Goal: Information Seeking & Learning: Check status

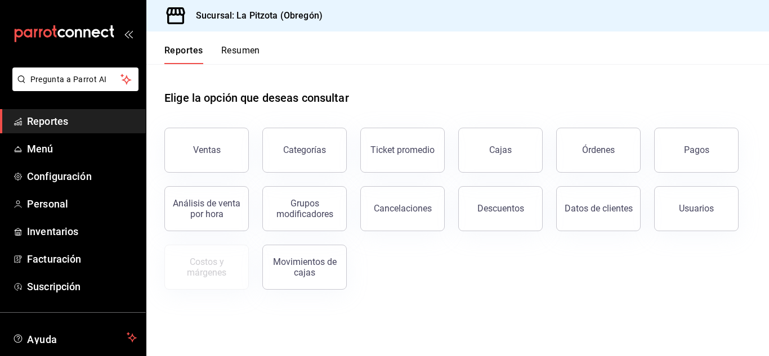
click at [250, 56] on button "Resumen" at bounding box center [240, 54] width 39 height 19
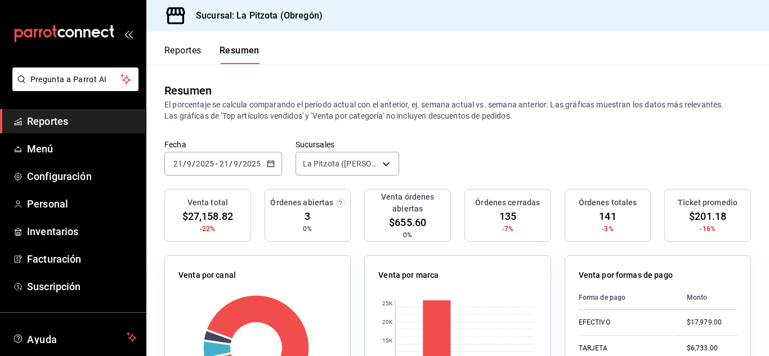
click at [179, 158] on div "[DATE] [DATE] - [DATE] [DATE]" at bounding box center [223, 164] width 118 height 24
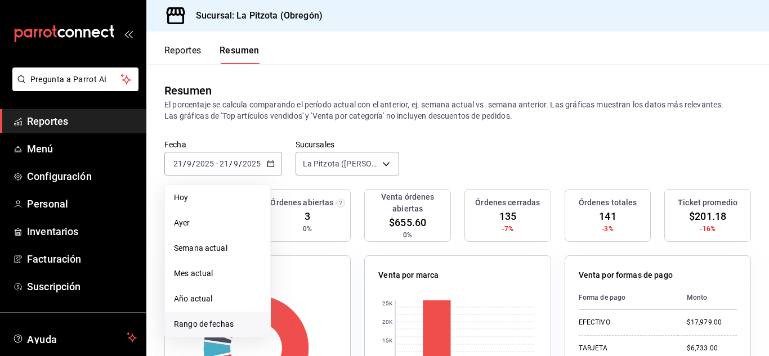
click at [215, 318] on li "Rango de fechas" at bounding box center [217, 324] width 105 height 25
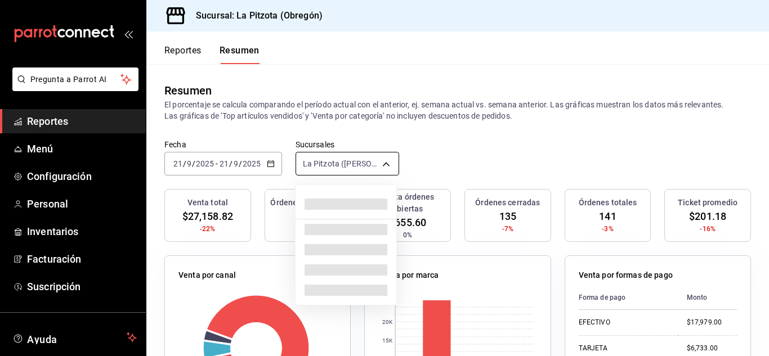
click at [350, 170] on body "Pregunta a Parrot AI Reportes Menú Configuración Personal Inventarios Facturaci…" at bounding box center [384, 178] width 769 height 356
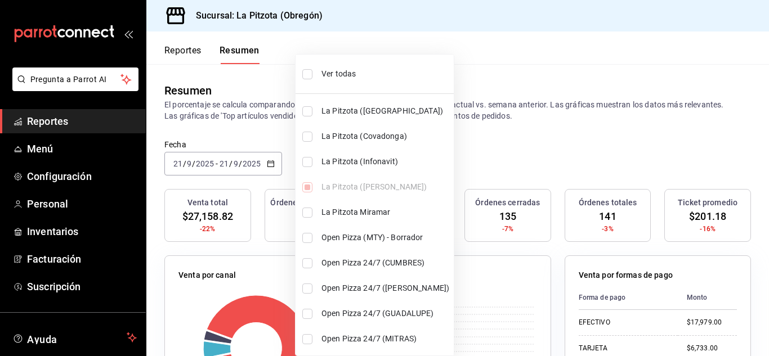
click at [308, 159] on input "checkbox" at bounding box center [307, 162] width 10 height 10
checkbox input "true"
type input "[object Object],[object Object]"
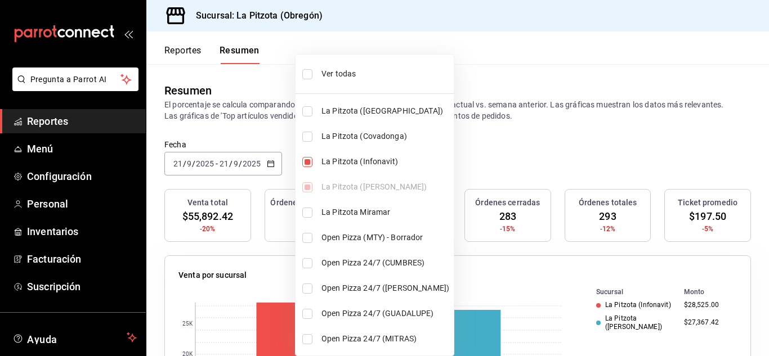
click at [305, 163] on input "checkbox" at bounding box center [307, 162] width 10 height 10
checkbox input "false"
type input "[object Object]"
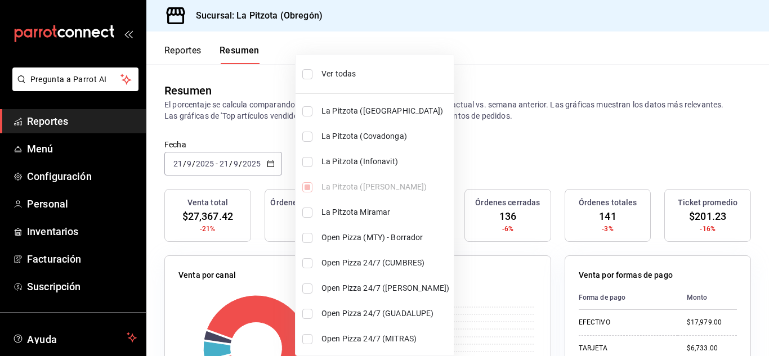
click at [183, 161] on div at bounding box center [384, 178] width 769 height 356
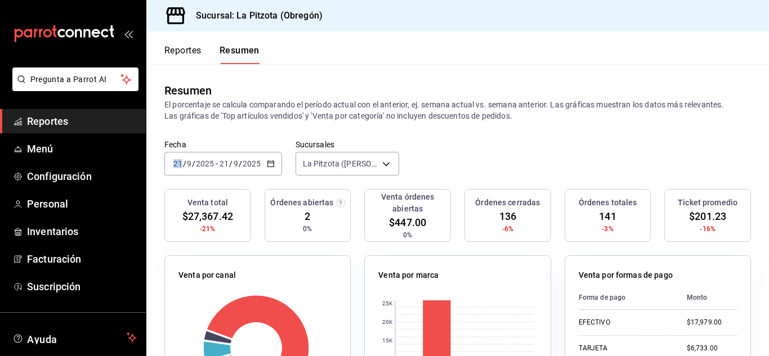
click at [182, 161] on div "[DATE] [DATE]" at bounding box center [194, 163] width 44 height 9
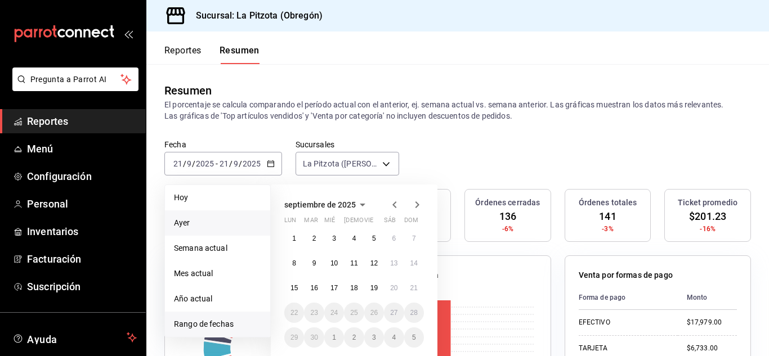
click at [207, 221] on span "Ayer" at bounding box center [217, 223] width 87 height 12
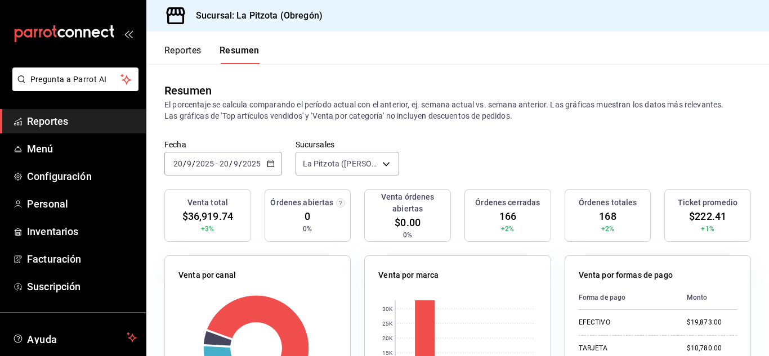
click at [181, 159] on input "20" at bounding box center [178, 163] width 10 height 9
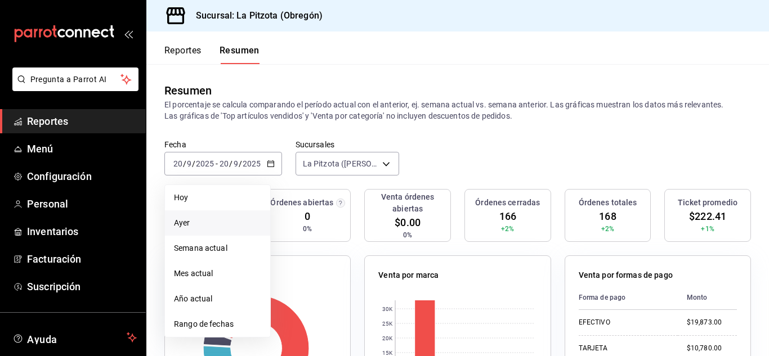
click at [190, 222] on span "Ayer" at bounding box center [217, 223] width 87 height 12
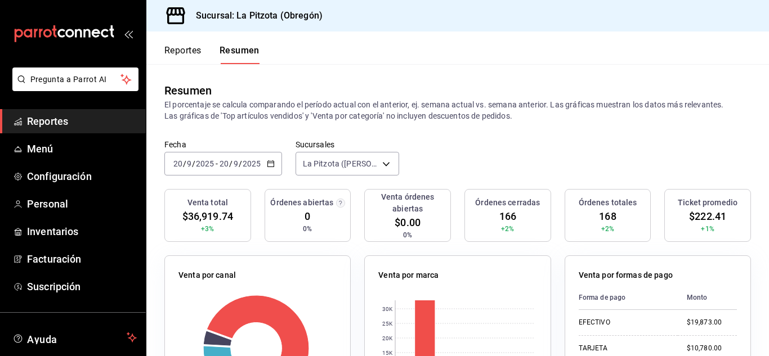
click at [177, 51] on button "Reportes" at bounding box center [182, 54] width 37 height 19
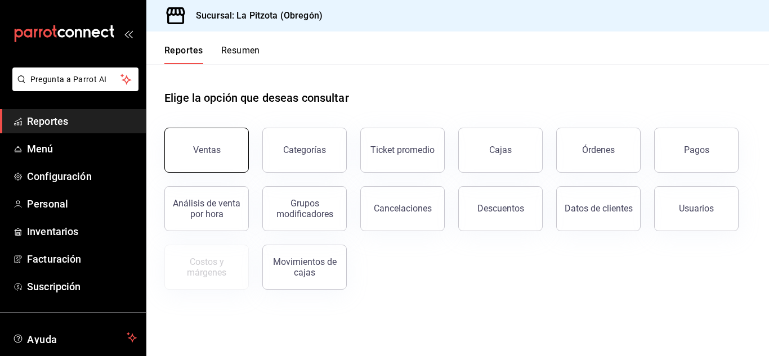
click at [208, 149] on div "Ventas" at bounding box center [207, 150] width 28 height 11
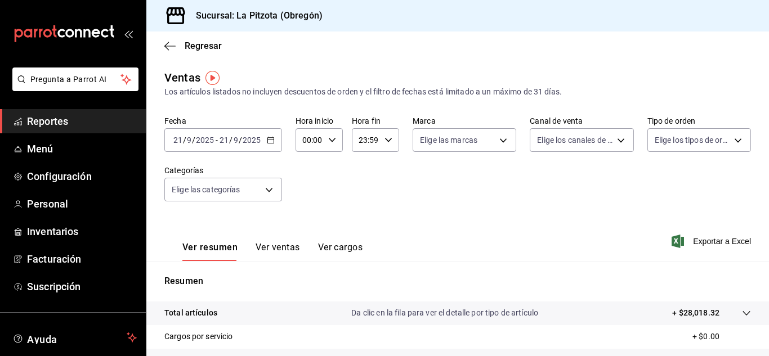
click at [177, 142] on input "21" at bounding box center [178, 140] width 10 height 9
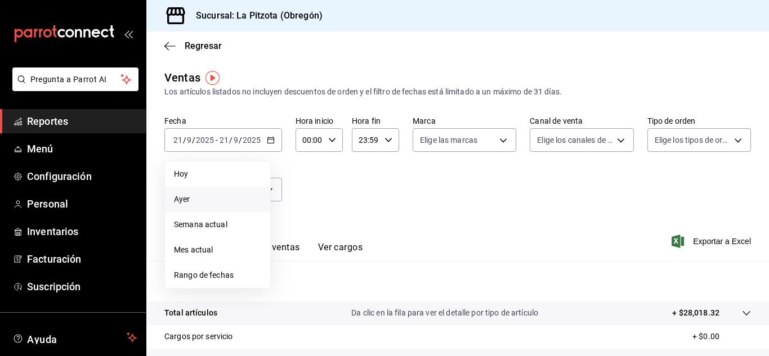
click at [192, 203] on span "Ayer" at bounding box center [217, 200] width 87 height 12
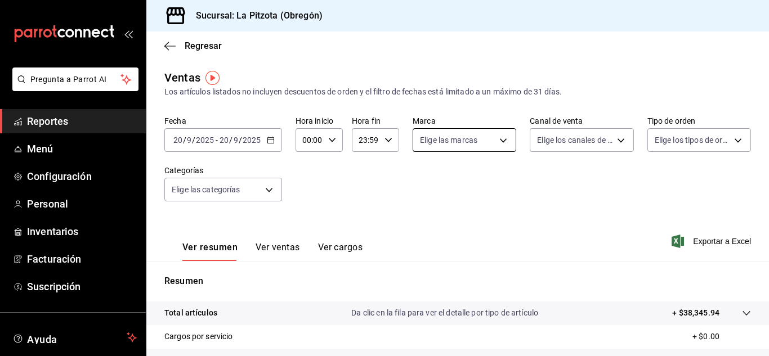
click at [439, 138] on body "Pregunta a Parrot AI Reportes Menú Configuración Personal Inventarios Facturaci…" at bounding box center [384, 178] width 769 height 356
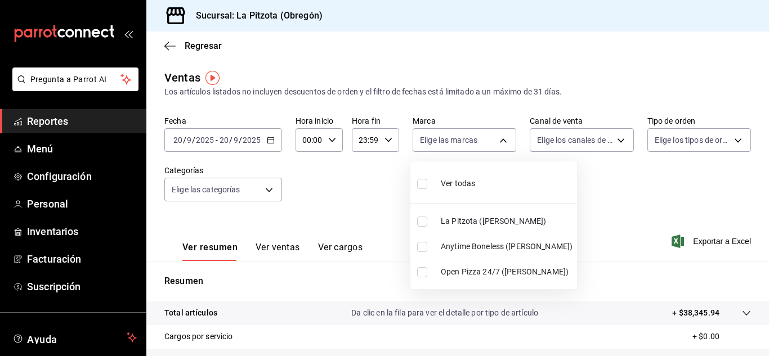
drag, startPoint x: 419, startPoint y: 270, endPoint x: 421, endPoint y: 248, distance: 22.6
click at [421, 248] on ul "Ver todas La Pitzota ([PERSON_NAME]) Anytime Boneless ([PERSON_NAME]) Open Pizz…" at bounding box center [493, 225] width 167 height 128
click at [421, 248] on input "checkbox" at bounding box center [422, 247] width 10 height 10
checkbox input "true"
type input "d0b15645-4641-49bc-8be3-6a792ed6583e"
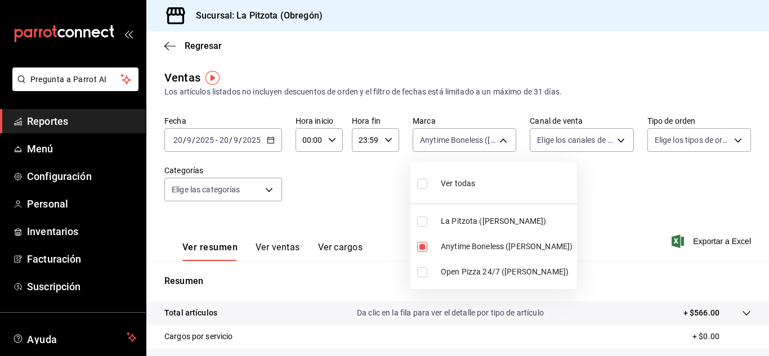
click at [597, 231] on div at bounding box center [384, 178] width 769 height 356
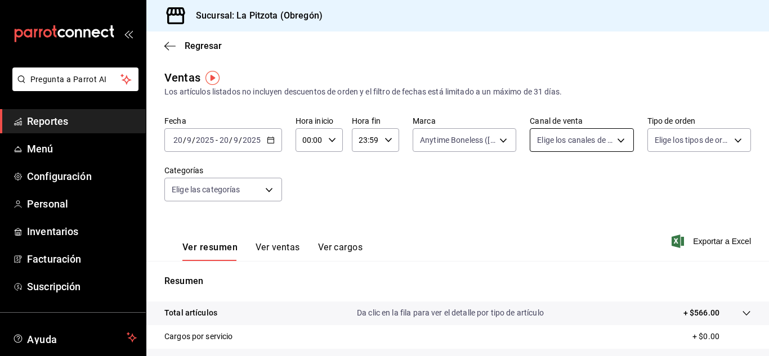
click at [568, 137] on body "Pregunta a Parrot AI Reportes Menú Configuración Personal Inventarios Facturaci…" at bounding box center [384, 178] width 769 height 356
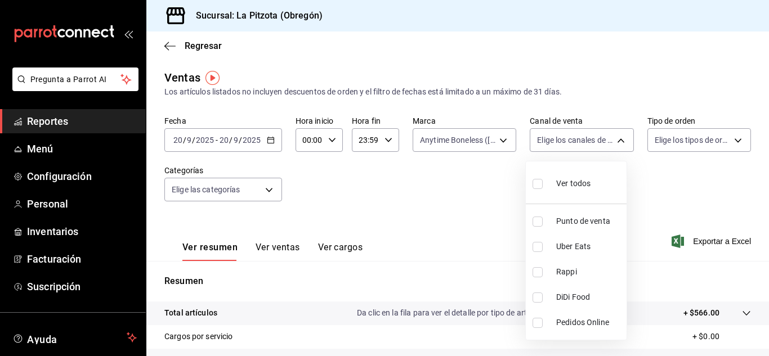
click at [538, 271] on input "checkbox" at bounding box center [537, 272] width 10 height 10
checkbox input "true"
type input "RAPPI"
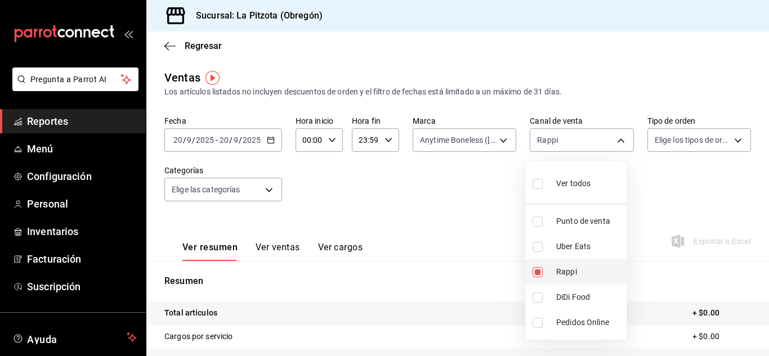
click at [538, 271] on input "checkbox" at bounding box center [537, 272] width 10 height 10
checkbox input "false"
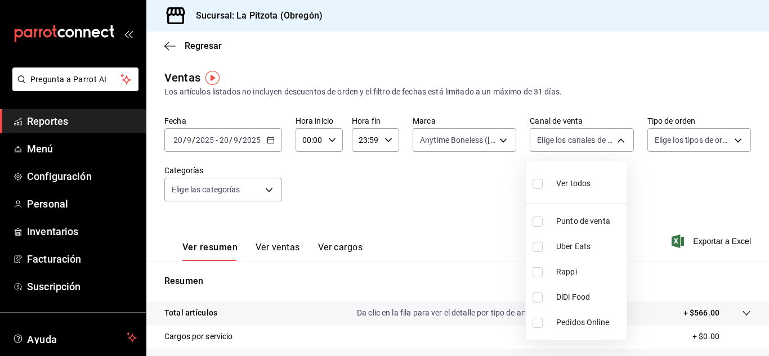
click at [537, 248] on input "checkbox" at bounding box center [537, 247] width 10 height 10
checkbox input "true"
type input "UBER_EATS"
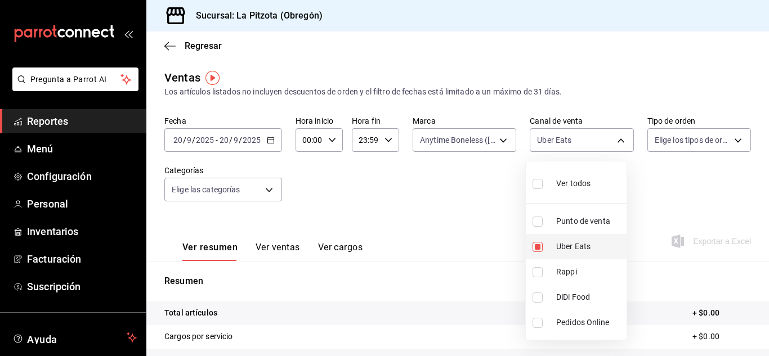
click at [537, 248] on input "checkbox" at bounding box center [537, 247] width 10 height 10
checkbox input "false"
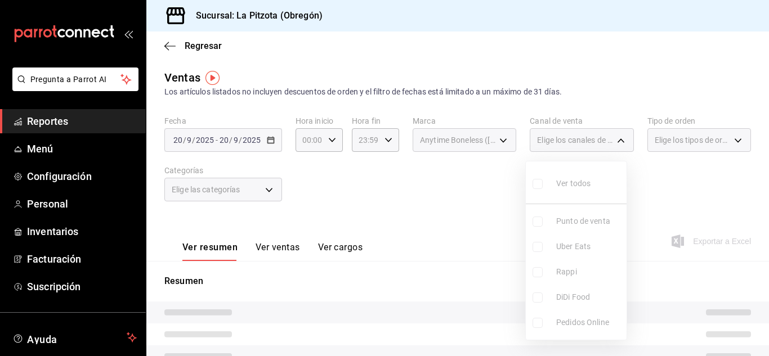
click at [539, 298] on ul "Ver todos Punto de venta Uber Eats Rappi DiDi Food Pedidos Online" at bounding box center [575, 250] width 101 height 178
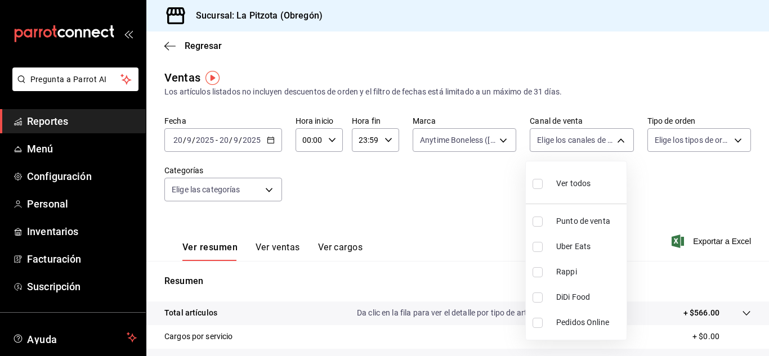
click at [539, 298] on input "checkbox" at bounding box center [537, 298] width 10 height 10
checkbox input "true"
type input "DIDI_FOOD"
click at [539, 298] on input "checkbox" at bounding box center [537, 298] width 10 height 10
checkbox input "false"
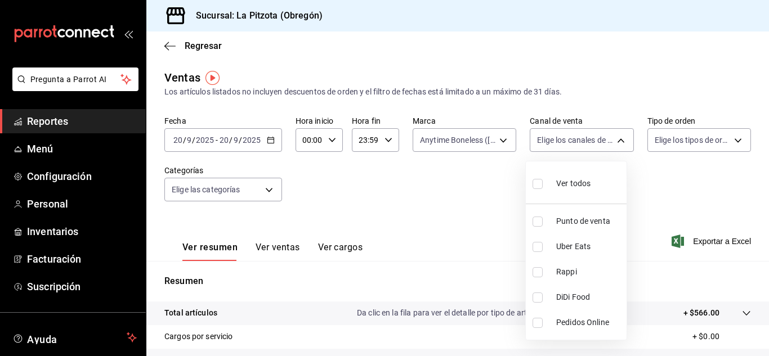
click at [443, 136] on div at bounding box center [384, 178] width 769 height 356
click at [432, 153] on div "Fecha [DATE] [DATE] - [DATE] [DATE] Hora inicio 00:00 Hora inicio Hora fin 23:5…" at bounding box center [457, 165] width 586 height 99
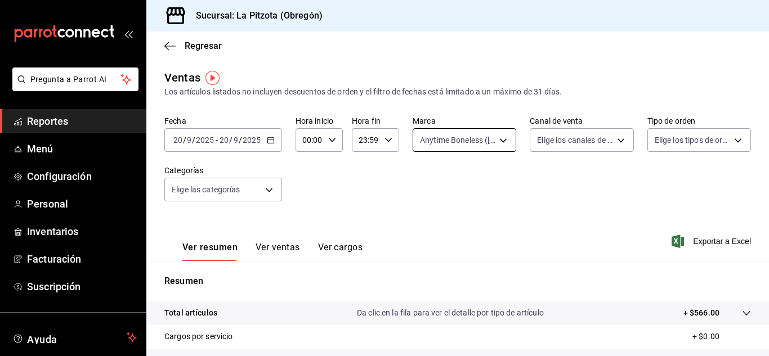
click at [455, 141] on body "Pregunta a Parrot AI Reportes Menú Configuración Personal Inventarios Facturaci…" at bounding box center [384, 178] width 769 height 356
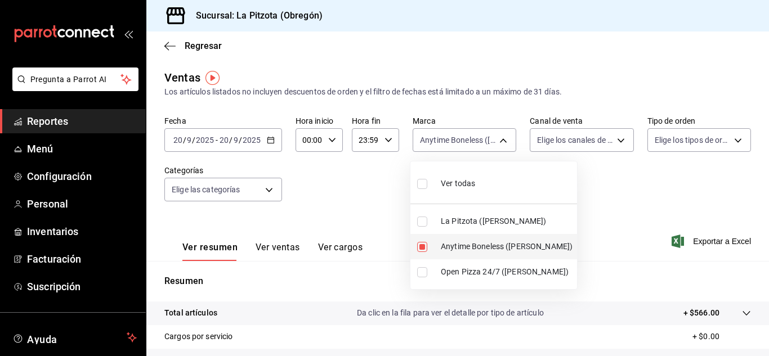
click at [417, 248] on input "checkbox" at bounding box center [422, 247] width 10 height 10
checkbox input "false"
click at [424, 274] on input "checkbox" at bounding box center [422, 272] width 10 height 10
checkbox input "true"
type input "8f97d9a1-f00b-4323-96e2-15f6e5ebb1cd"
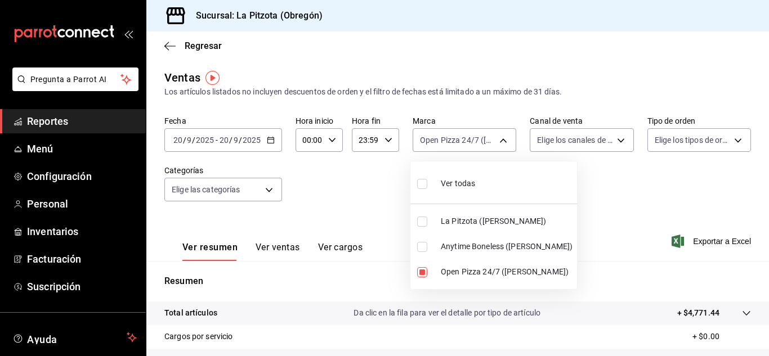
drag, startPoint x: 528, startPoint y: 150, endPoint x: 541, endPoint y: 145, distance: 13.9
click at [541, 145] on div at bounding box center [384, 178] width 769 height 356
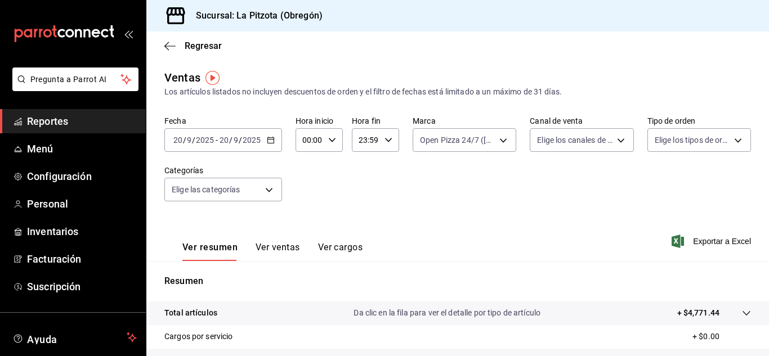
click at [542, 154] on div "Fecha [DATE] [DATE] - [DATE] [DATE] Hora inicio 00:00 Hora inicio Hora fin 23:5…" at bounding box center [457, 165] width 586 height 99
click at [543, 143] on body "Pregunta a Parrot AI Reportes Menú Configuración Personal Inventarios Facturaci…" at bounding box center [384, 178] width 769 height 356
click at [541, 256] on li "Uber Eats" at bounding box center [575, 246] width 101 height 25
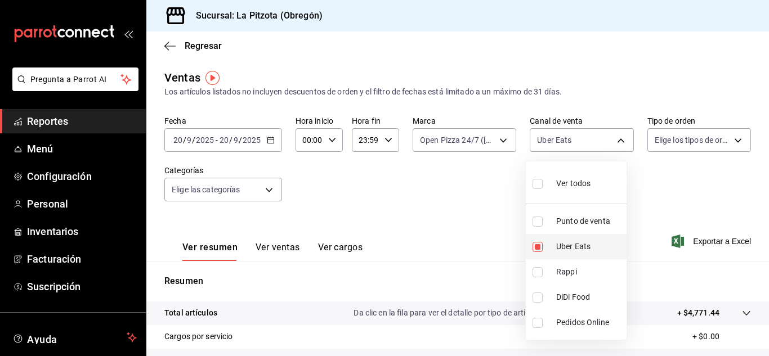
type input "UBER_EATS"
click at [536, 247] on input "checkbox" at bounding box center [537, 247] width 10 height 10
checkbox input "false"
click at [539, 272] on input "checkbox" at bounding box center [537, 272] width 10 height 10
checkbox input "true"
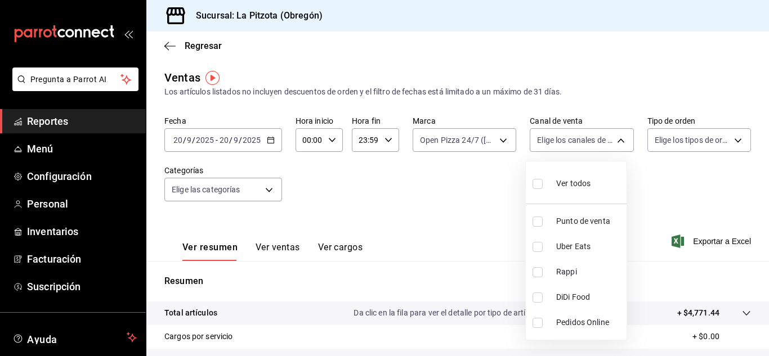
type input "RAPPI"
click at [554, 267] on li "Rappi" at bounding box center [575, 271] width 101 height 25
checkbox input "false"
click at [483, 139] on div at bounding box center [384, 178] width 769 height 356
click at [483, 139] on body "Pregunta a Parrot AI Reportes Menú Configuración Personal Inventarios Facturaci…" at bounding box center [384, 178] width 769 height 356
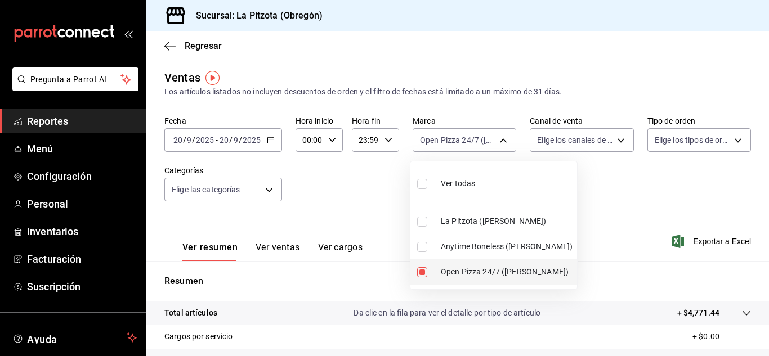
click at [424, 268] on input "checkbox" at bounding box center [422, 272] width 10 height 10
checkbox input "false"
click at [580, 142] on div at bounding box center [384, 178] width 769 height 356
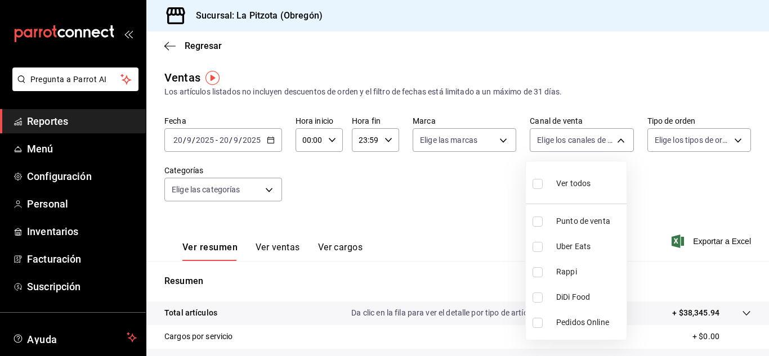
click at [580, 142] on body "Pregunta a Parrot AI Reportes Menú Configuración Personal Inventarios Facturaci…" at bounding box center [384, 178] width 769 height 356
click at [530, 242] on li "Uber Eats" at bounding box center [575, 246] width 101 height 25
type input "UBER_EATS"
checkbox input "true"
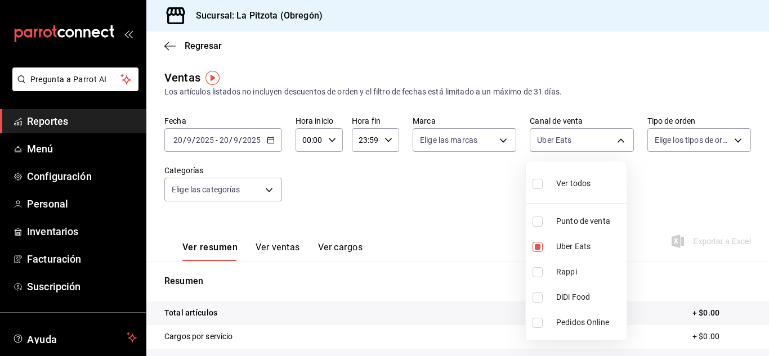
drag, startPoint x: 467, startPoint y: 131, endPoint x: 462, endPoint y: 137, distance: 8.0
click at [462, 136] on div at bounding box center [384, 178] width 769 height 356
click at [462, 137] on body "Pregunta a Parrot AI Reportes Menú Configuración Personal Inventarios Facturaci…" at bounding box center [384, 178] width 769 height 356
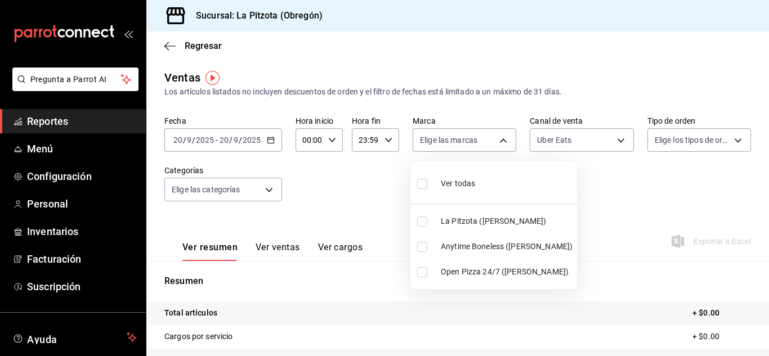
click at [425, 219] on input "checkbox" at bounding box center [422, 222] width 10 height 10
checkbox input "true"
type input "3722eccf-6cf2-48cd-b838-7de1340e0a71"
click at [425, 219] on input "checkbox" at bounding box center [422, 222] width 10 height 10
checkbox input "false"
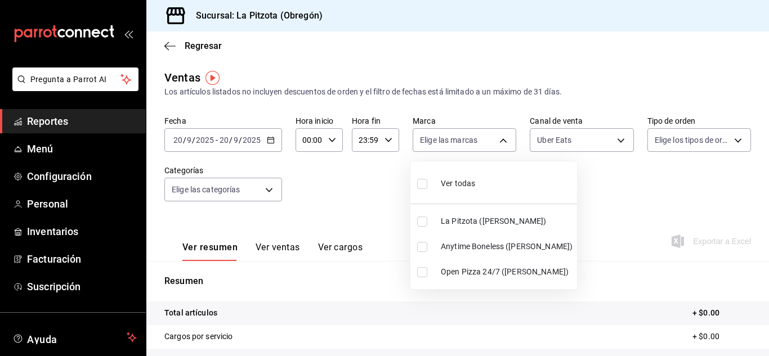
click at [499, 140] on div at bounding box center [384, 178] width 769 height 356
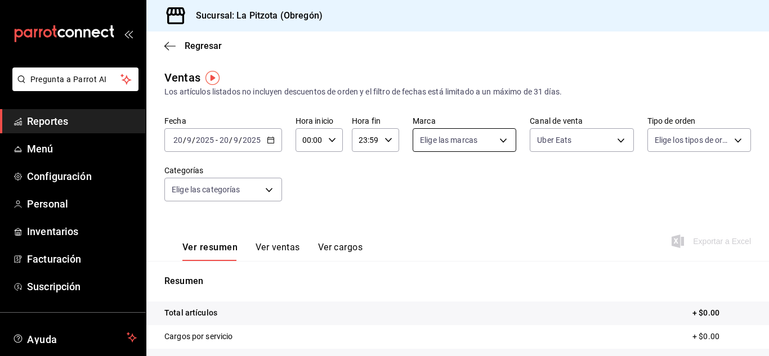
click at [465, 143] on body "Pregunta a Parrot AI Reportes Menú Configuración Personal Inventarios Facturaci…" at bounding box center [384, 178] width 769 height 356
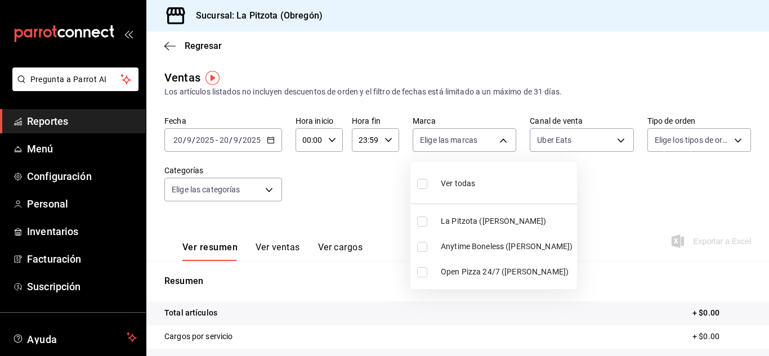
click at [421, 266] on li "Open Pizza 24/7 ([PERSON_NAME])" at bounding box center [493, 271] width 167 height 25
type input "8f97d9a1-f00b-4323-96e2-15f6e5ebb1cd"
checkbox input "true"
click at [576, 147] on div at bounding box center [384, 178] width 769 height 356
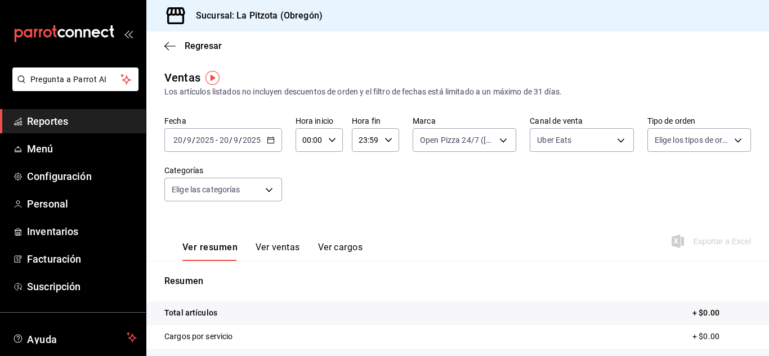
click at [576, 147] on body "Pregunta a Parrot AI Reportes Menú Configuración Personal Inventarios Facturaci…" at bounding box center [384, 178] width 769 height 356
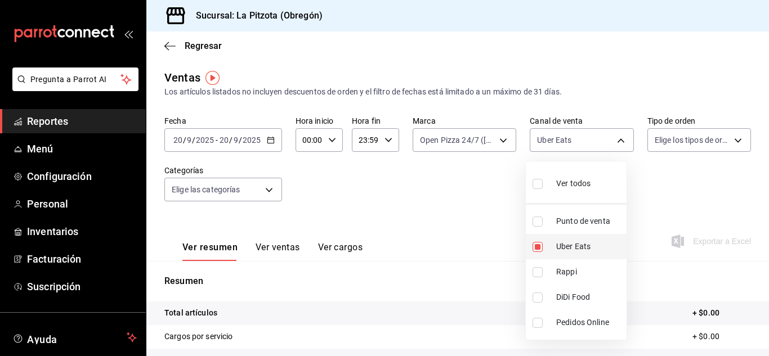
click at [537, 245] on input "checkbox" at bounding box center [537, 247] width 10 height 10
checkbox input "false"
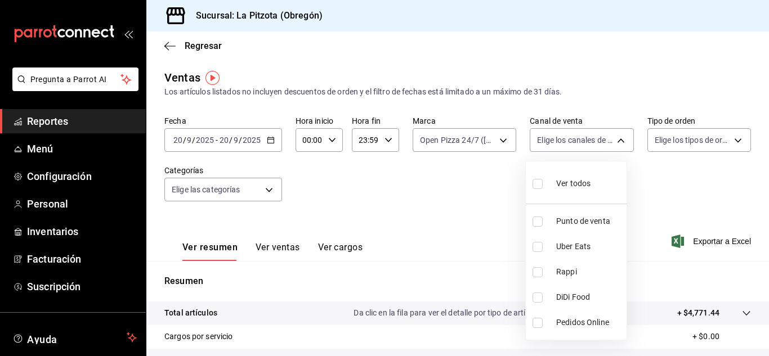
click at [534, 275] on input "checkbox" at bounding box center [537, 272] width 10 height 10
checkbox input "true"
type input "RAPPI"
click at [541, 266] on li "Rappi" at bounding box center [575, 271] width 101 height 25
checkbox input "false"
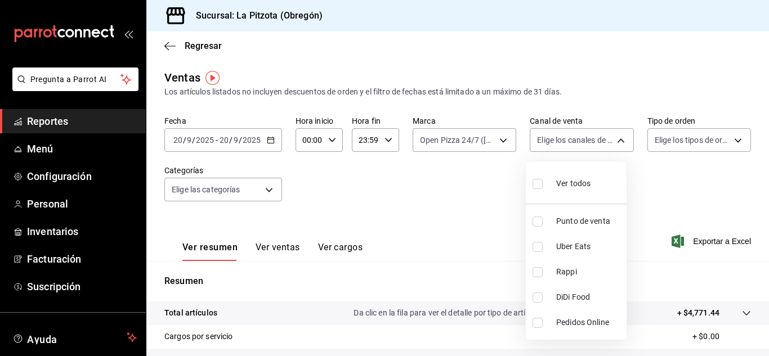
click at [533, 245] on input "checkbox" at bounding box center [537, 247] width 10 height 10
checkbox input "true"
type input "UBER_EATS"
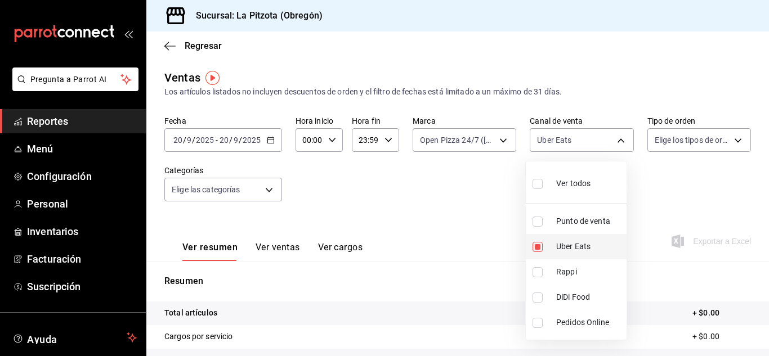
click at [531, 244] on li "Uber Eats" at bounding box center [575, 246] width 101 height 25
checkbox input "false"
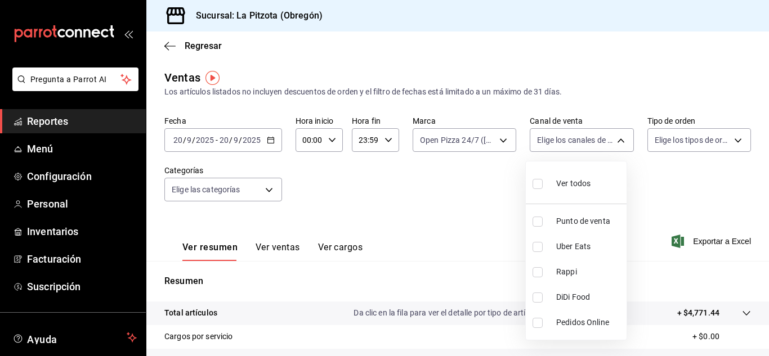
click at [539, 302] on input "checkbox" at bounding box center [537, 298] width 10 height 10
checkbox input "true"
type input "DIDI_FOOD"
drag, startPoint x: 682, startPoint y: 314, endPoint x: 707, endPoint y: 318, distance: 24.4
click at [705, 318] on div at bounding box center [384, 178] width 769 height 356
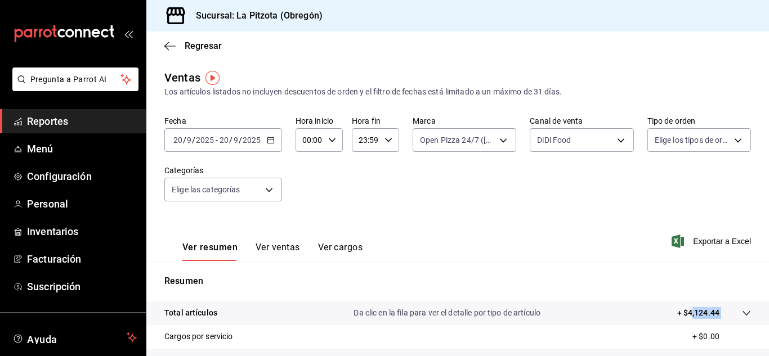
drag, startPoint x: 713, startPoint y: 315, endPoint x: 682, endPoint y: 314, distance: 31.5
click at [682, 314] on tr "Total artículos Da clic en la fila para ver el detalle por tipo de artículo + $…" at bounding box center [457, 314] width 622 height 24
click at [682, 314] on p "+ $4,124.44" at bounding box center [698, 313] width 42 height 12
drag, startPoint x: 715, startPoint y: 313, endPoint x: 679, endPoint y: 314, distance: 36.0
click at [679, 314] on tr "Total artículos Da clic en la fila para ver el detalle por tipo de artículo + $…" at bounding box center [457, 314] width 622 height 24
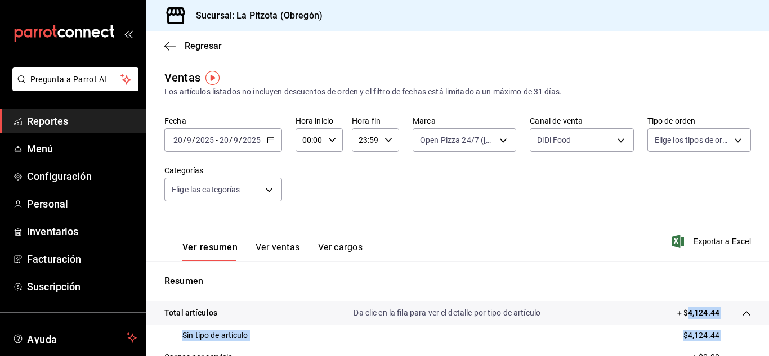
click at [679, 314] on p "+ $4,124.44" at bounding box center [698, 313] width 42 height 12
drag, startPoint x: 710, startPoint y: 312, endPoint x: 680, endPoint y: 312, distance: 30.4
click at [680, 312] on p "+ $4,124.44" at bounding box center [698, 313] width 42 height 12
copy p "4,124.44"
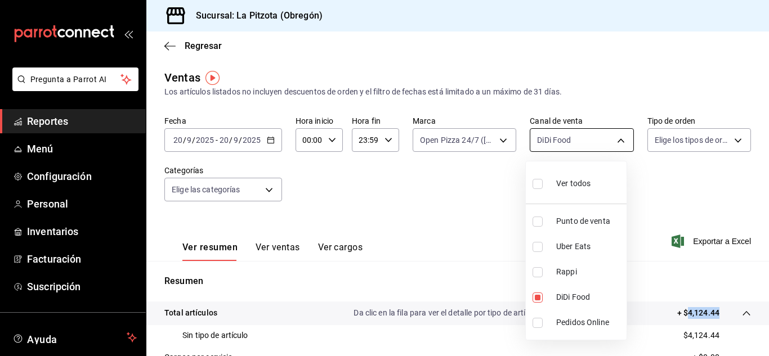
click at [557, 137] on body "Pregunta a Parrot AI Reportes Menú Configuración Personal Inventarios Facturaci…" at bounding box center [384, 178] width 769 height 356
click at [533, 293] on input "checkbox" at bounding box center [537, 298] width 10 height 10
checkbox input "false"
click at [492, 141] on div at bounding box center [384, 178] width 769 height 356
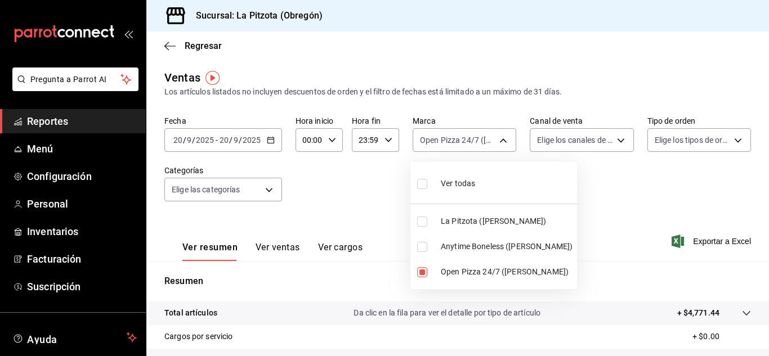
click at [492, 141] on body "Pregunta a Parrot AI Reportes Menú Configuración Personal Inventarios Facturaci…" at bounding box center [384, 178] width 769 height 356
click at [424, 269] on input "checkbox" at bounding box center [422, 272] width 10 height 10
checkbox input "false"
click at [424, 219] on input "checkbox" at bounding box center [422, 222] width 10 height 10
checkbox input "true"
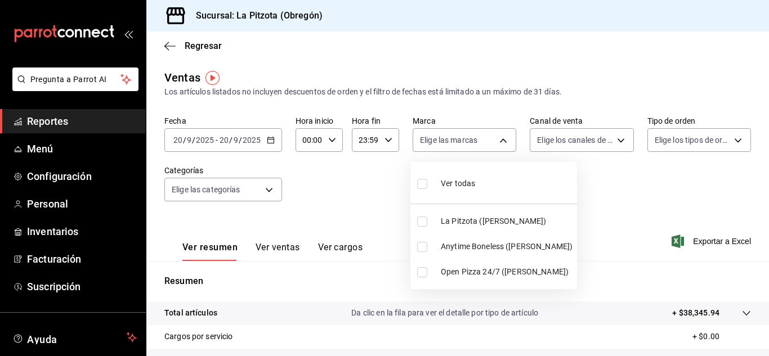
type input "3722eccf-6cf2-48cd-b838-7de1340e0a71"
click at [588, 142] on div at bounding box center [384, 178] width 769 height 356
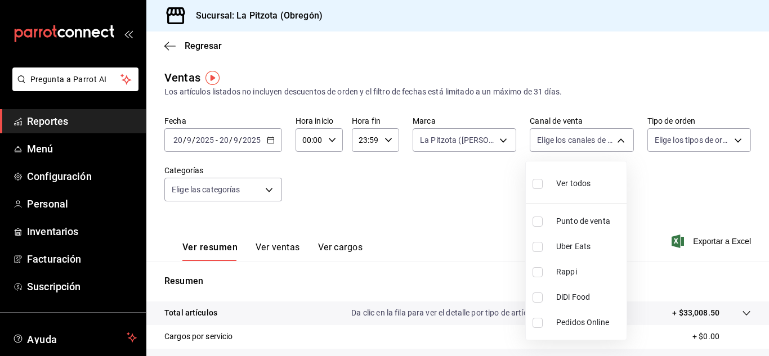
click at [588, 142] on body "Pregunta a Parrot AI Reportes Menú Configuración Personal Inventarios Facturaci…" at bounding box center [384, 178] width 769 height 356
click at [538, 276] on input "checkbox" at bounding box center [537, 272] width 10 height 10
checkbox input "true"
type input "RAPPI"
click at [531, 275] on li "Rappi" at bounding box center [575, 271] width 101 height 25
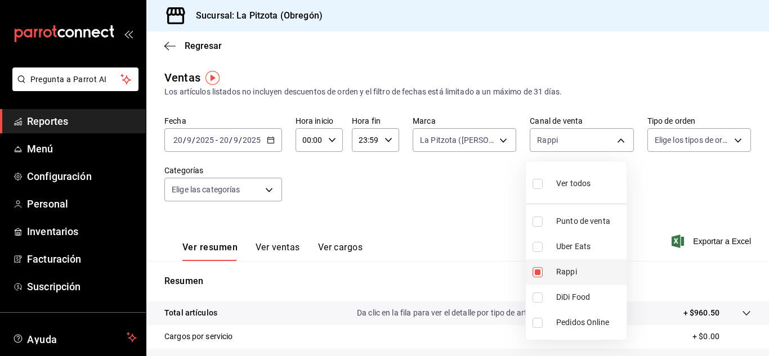
checkbox input "false"
click at [465, 137] on div at bounding box center [384, 178] width 769 height 356
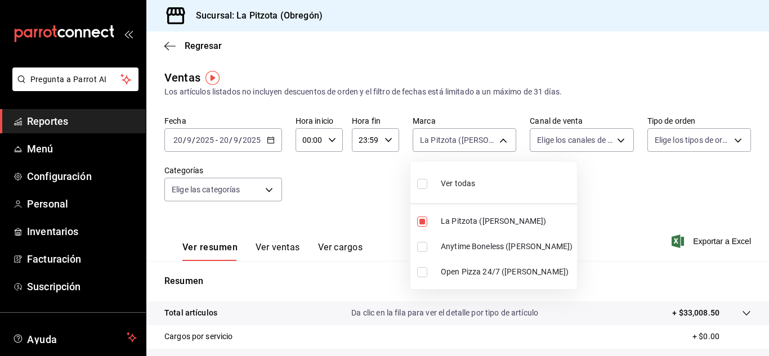
click at [464, 145] on body "Pregunta a Parrot AI Reportes Menú Configuración Personal Inventarios Facturaci…" at bounding box center [384, 178] width 769 height 356
click at [423, 223] on input "checkbox" at bounding box center [422, 222] width 10 height 10
checkbox input "false"
click at [575, 146] on div at bounding box center [384, 178] width 769 height 356
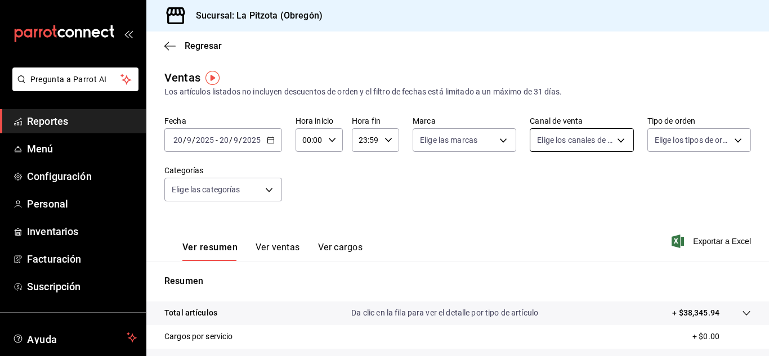
click at [570, 148] on body "Pregunta a Parrot AI Reportes Menú Configuración Personal Inventarios Facturaci…" at bounding box center [384, 178] width 769 height 356
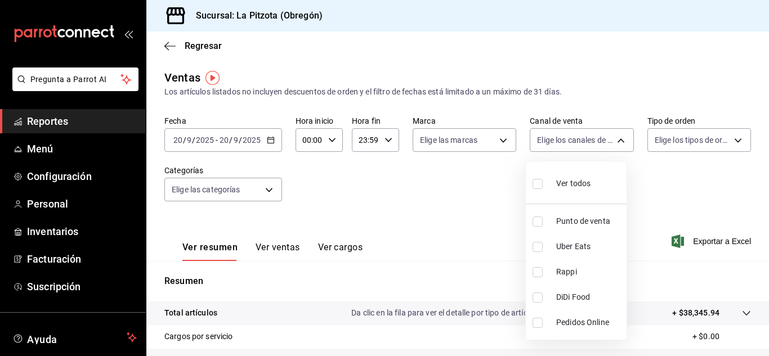
click at [532, 221] on li "Punto de venta" at bounding box center [575, 221] width 101 height 25
type input "PARROT"
click at [541, 221] on input "checkbox" at bounding box center [537, 222] width 10 height 10
checkbox input "false"
click at [541, 221] on input "checkbox" at bounding box center [537, 222] width 10 height 10
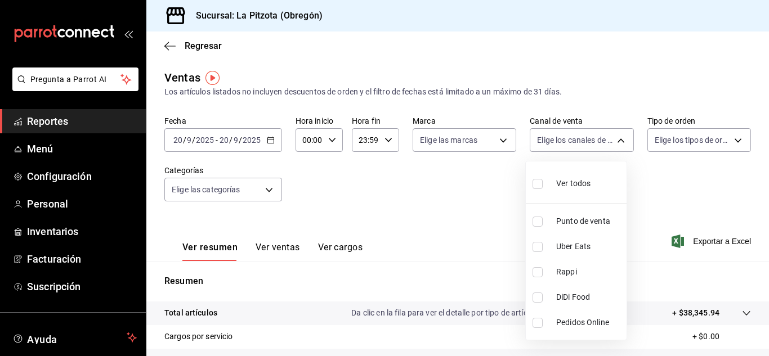
checkbox input "true"
type input "PARROT"
click at [469, 206] on div at bounding box center [384, 178] width 769 height 356
click at [266, 246] on button "Ver ventas" at bounding box center [277, 251] width 44 height 19
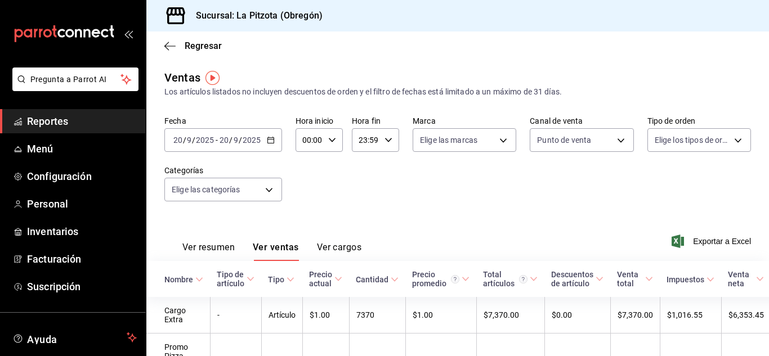
click at [266, 246] on button "Ver ventas" at bounding box center [276, 251] width 46 height 19
click at [231, 247] on button "Ver resumen" at bounding box center [208, 251] width 52 height 19
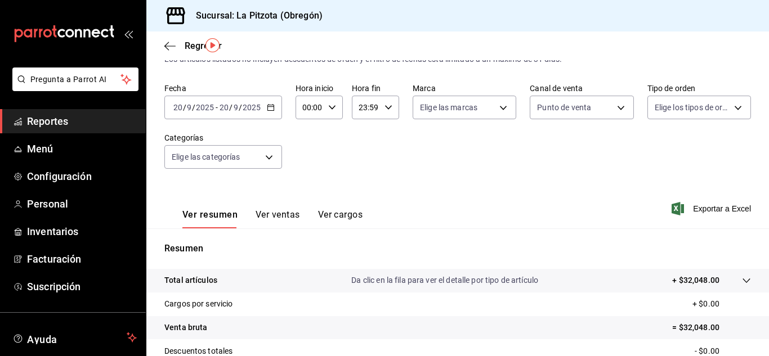
scroll to position [44, 0]
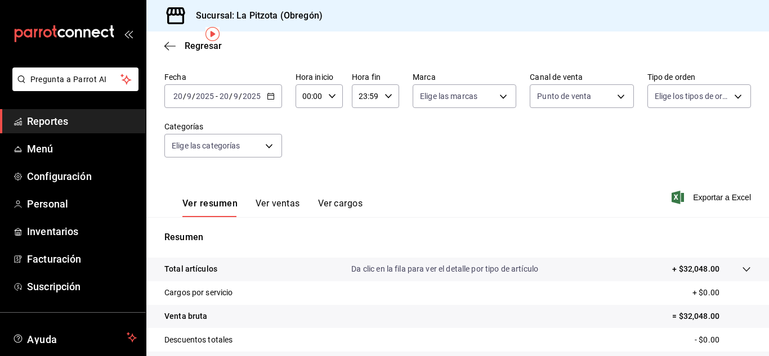
click at [289, 195] on div "Ver resumen Ver ventas Ver cargos" at bounding box center [263, 201] width 198 height 33
click at [287, 197] on div "Ver resumen Ver ventas Ver cargos" at bounding box center [263, 201] width 198 height 33
click at [276, 205] on button "Ver ventas" at bounding box center [277, 207] width 44 height 19
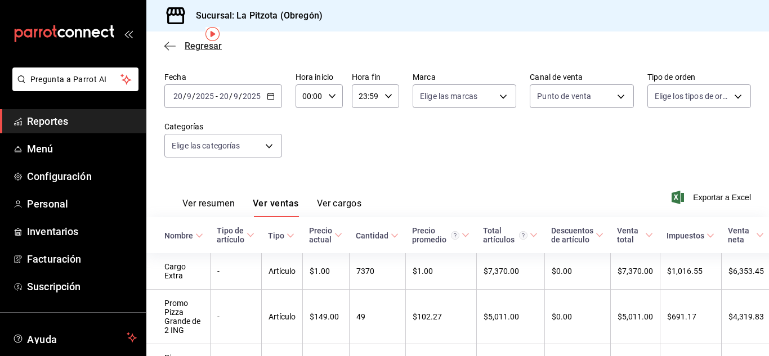
click at [194, 50] on span "Regresar" at bounding box center [203, 46] width 37 height 11
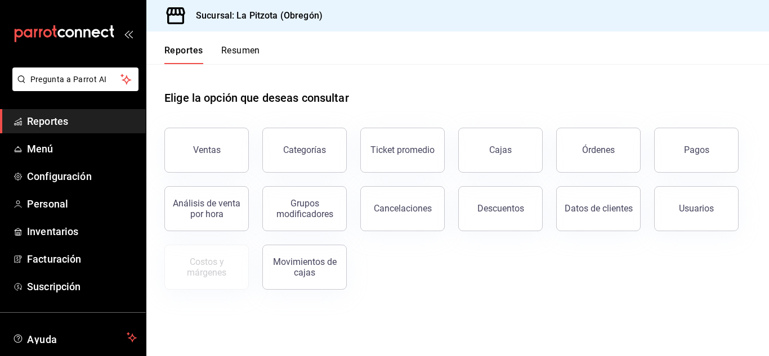
click at [188, 59] on button "Reportes" at bounding box center [183, 54] width 39 height 19
click at [218, 59] on div "Reportes Resumen" at bounding box center [212, 54] width 96 height 19
click at [226, 51] on button "Resumen" at bounding box center [240, 54] width 39 height 19
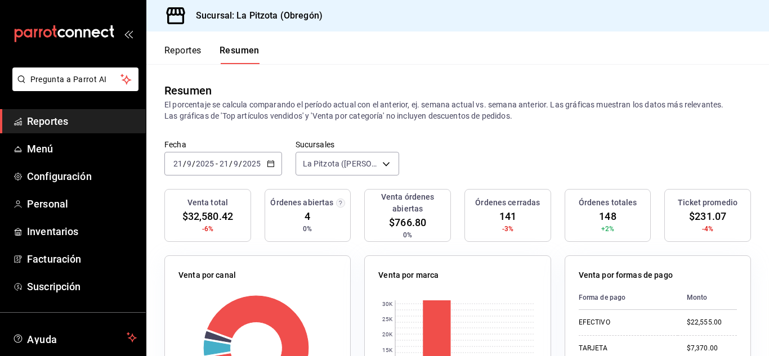
click at [186, 164] on input "9" at bounding box center [189, 163] width 6 height 9
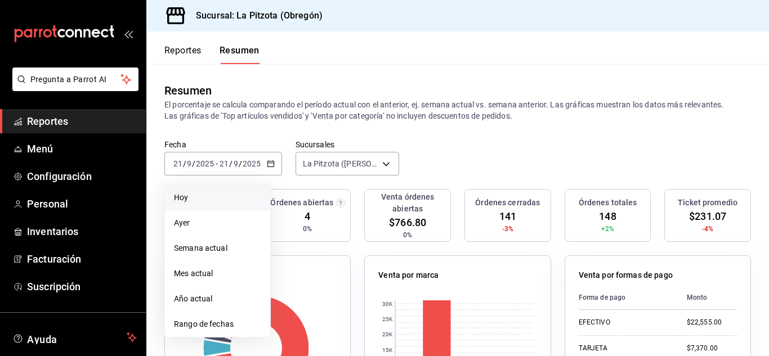
click at [183, 201] on span "Hoy" at bounding box center [217, 198] width 87 height 12
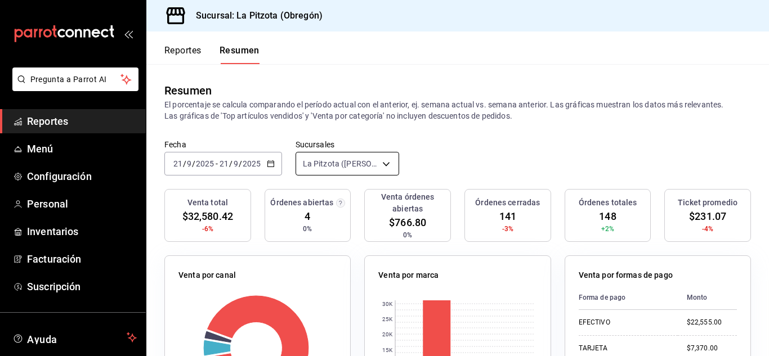
click at [325, 167] on body "Pregunta a Parrot AI Reportes Menú Configuración Personal Inventarios Facturaci…" at bounding box center [384, 178] width 769 height 356
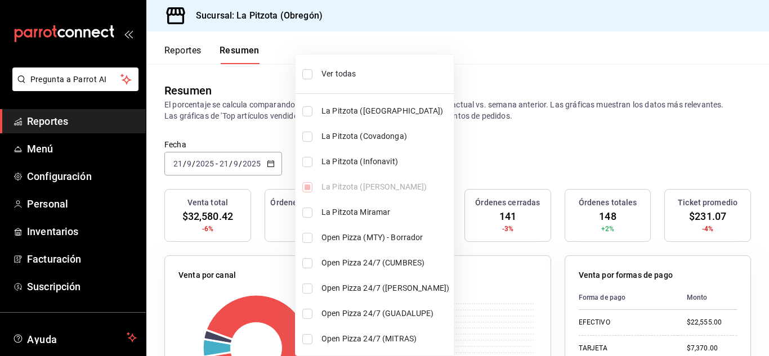
click at [309, 165] on input "checkbox" at bounding box center [307, 162] width 10 height 10
checkbox input "true"
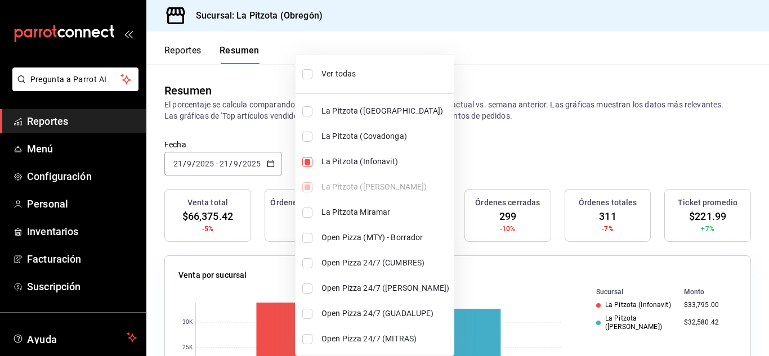
click at [539, 107] on div at bounding box center [384, 178] width 769 height 356
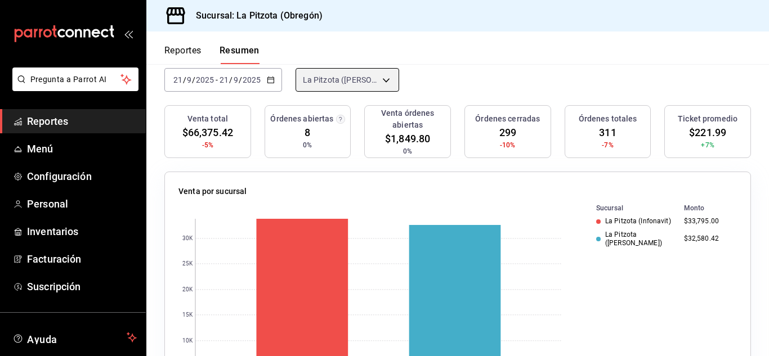
scroll to position [79, 0]
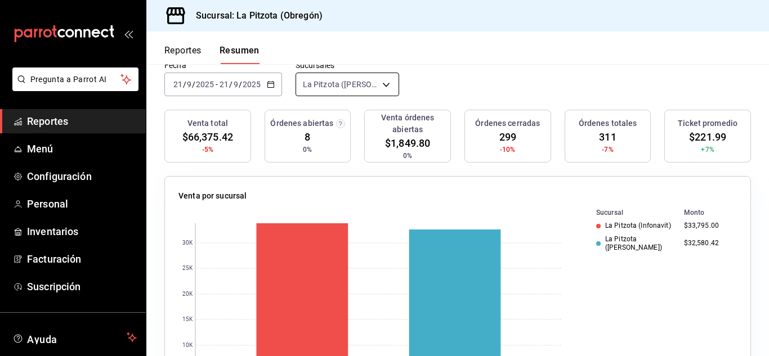
click at [303, 75] on body "Pregunta a Parrot AI Reportes Menú Configuración Personal Inventarios Facturaci…" at bounding box center [384, 178] width 769 height 356
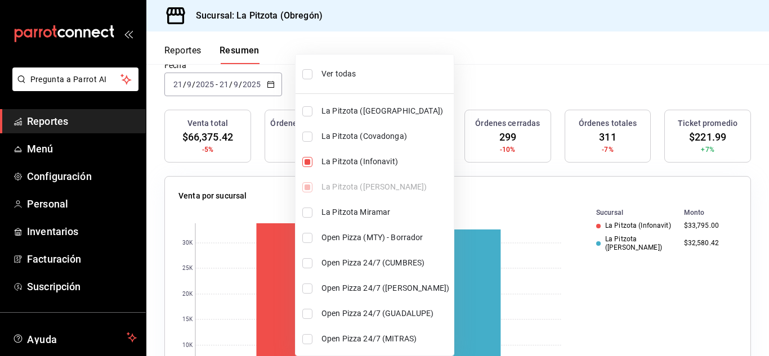
click at [303, 156] on li "La Pitzota (Infonavit)" at bounding box center [374, 161] width 158 height 25
type input "[object Object]"
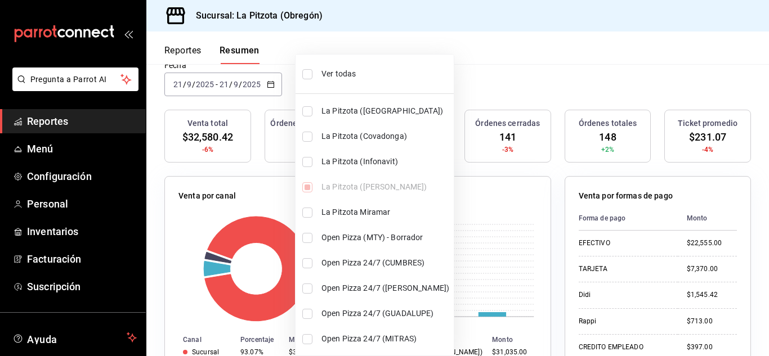
click at [308, 162] on input "checkbox" at bounding box center [307, 162] width 10 height 10
checkbox input "true"
type input "[object Object],[object Object]"
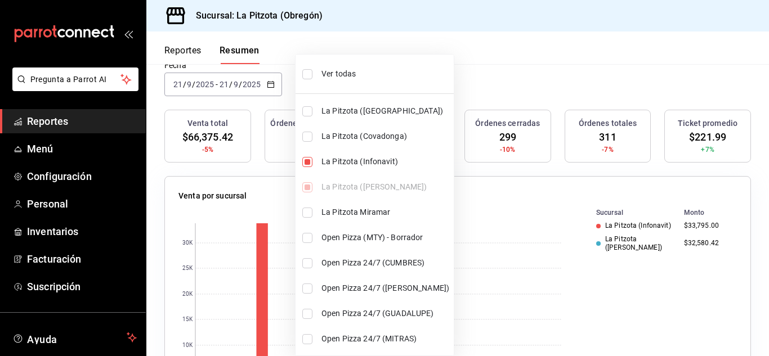
click at [309, 213] on input "checkbox" at bounding box center [307, 213] width 10 height 10
checkbox input "true"
type input "[object Object],[object Object],[object Object]"
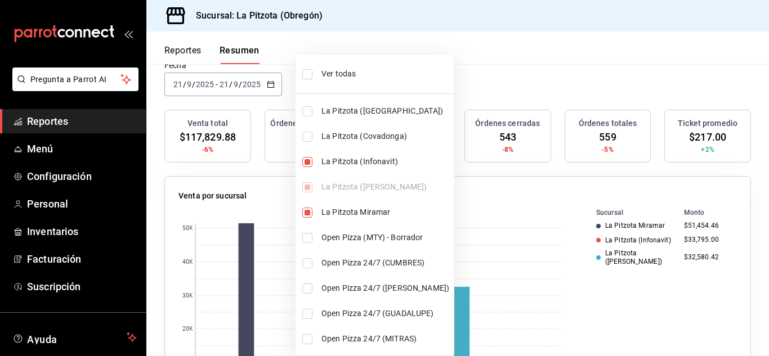
click at [309, 140] on input "checkbox" at bounding box center [307, 137] width 10 height 10
checkbox input "true"
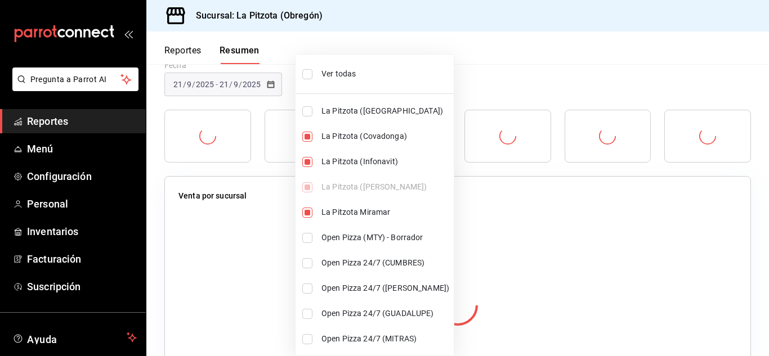
click at [303, 101] on li "La Pitzota ([GEOGRAPHIC_DATA])" at bounding box center [374, 110] width 158 height 25
type input "[object Object],[object Object],[object Object],[object Object],[object Object]"
checkbox input "true"
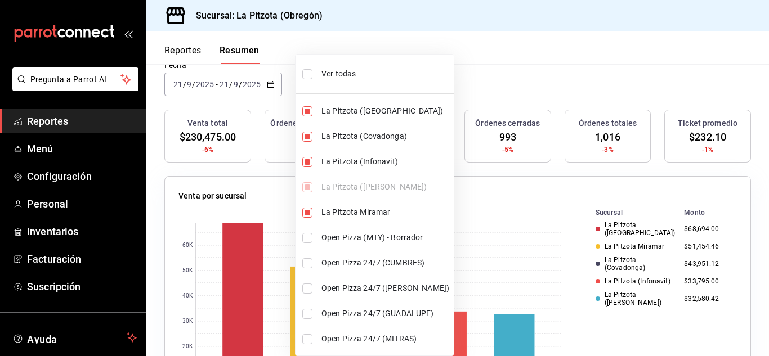
click at [647, 231] on div at bounding box center [384, 178] width 769 height 356
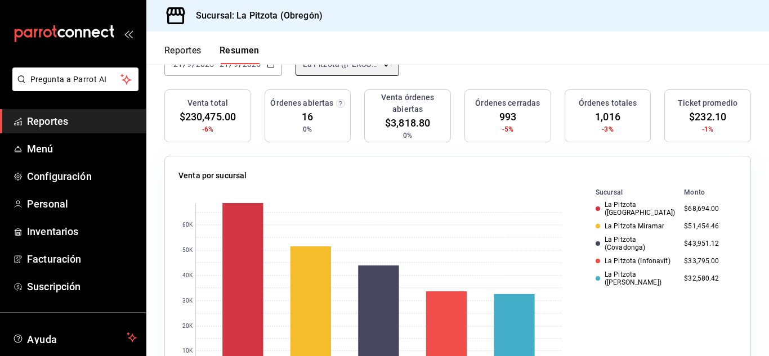
scroll to position [0, 0]
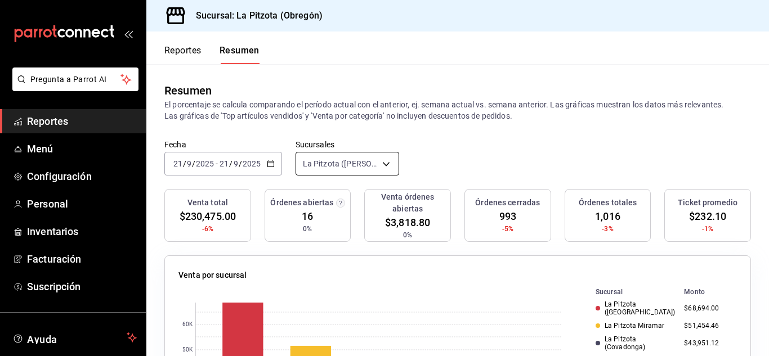
click at [343, 169] on body "Pregunta a Parrot AI Reportes Menú Configuración Personal Inventarios Facturaci…" at bounding box center [384, 178] width 769 height 356
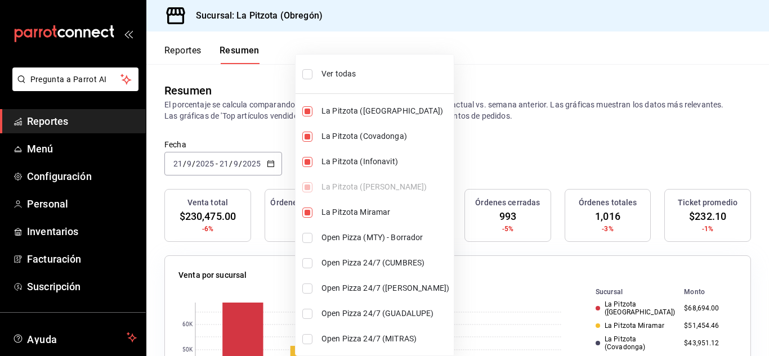
click at [305, 215] on input "checkbox" at bounding box center [307, 213] width 10 height 10
checkbox input "false"
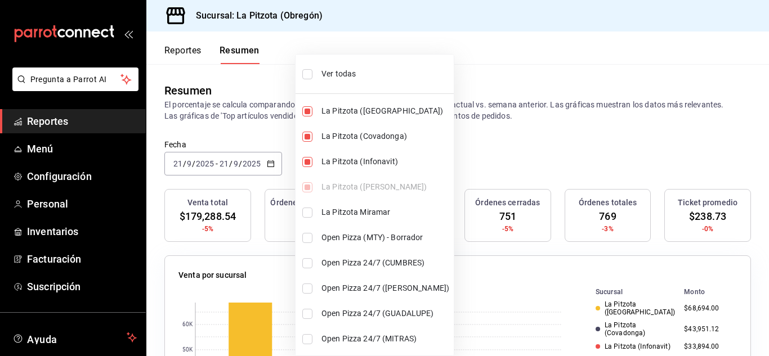
click at [309, 155] on li "La Pitzota (Infonavit)" at bounding box center [374, 161] width 158 height 25
type input "[object Object],[object Object],[object Object]"
checkbox input "false"
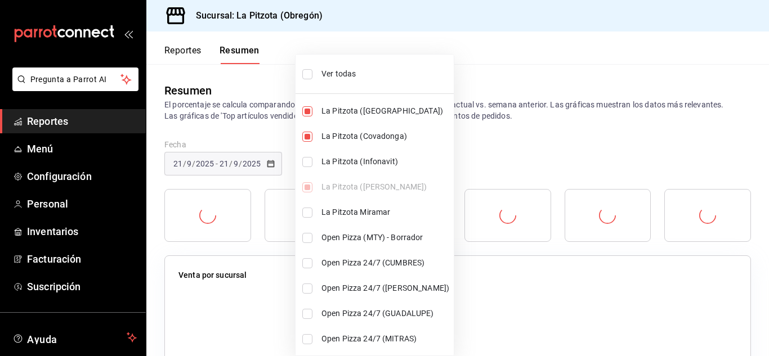
click at [308, 133] on input "checkbox" at bounding box center [307, 137] width 10 height 10
checkbox input "false"
type input "[object Object],[object Object]"
click at [308, 109] on input "checkbox" at bounding box center [307, 111] width 10 height 10
checkbox input "false"
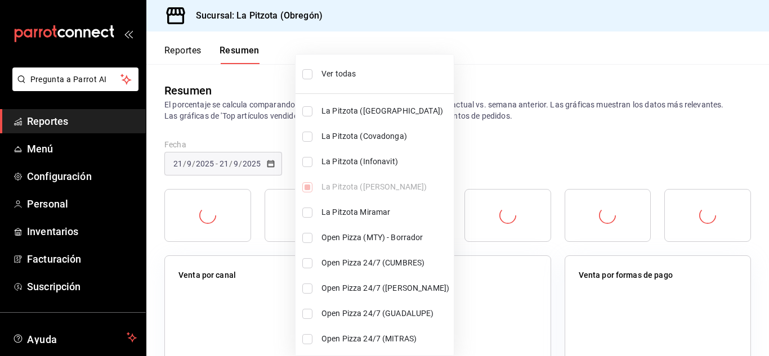
type input "[object Object]"
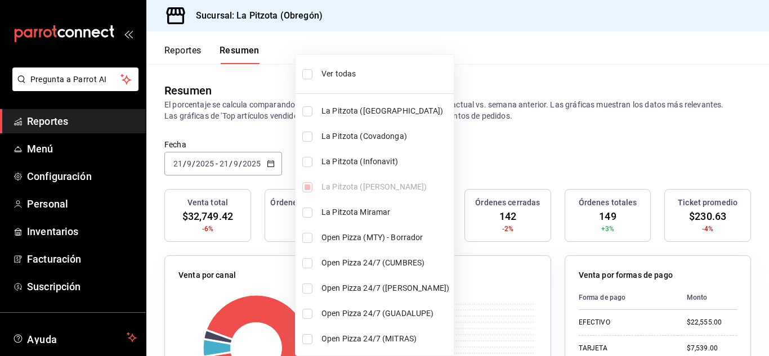
click at [536, 137] on div at bounding box center [384, 178] width 769 height 356
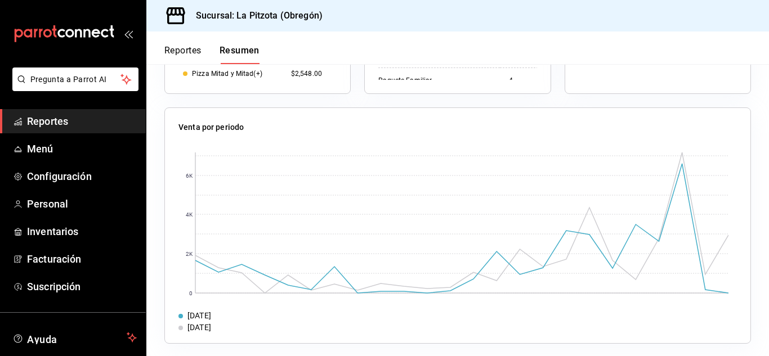
scroll to position [653, 0]
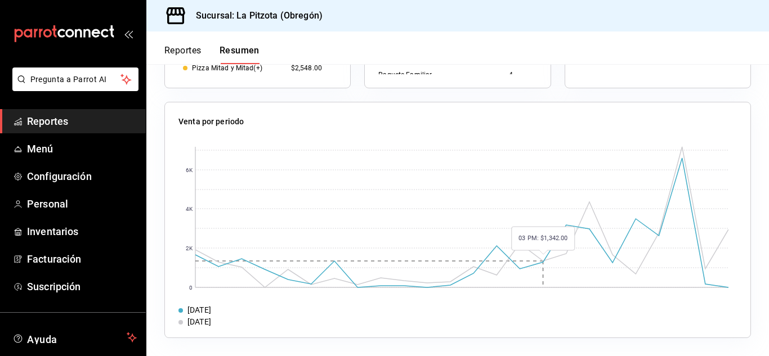
click at [533, 251] on rect at bounding box center [461, 217] width 533 height 141
